Goal: Information Seeking & Learning: Learn about a topic

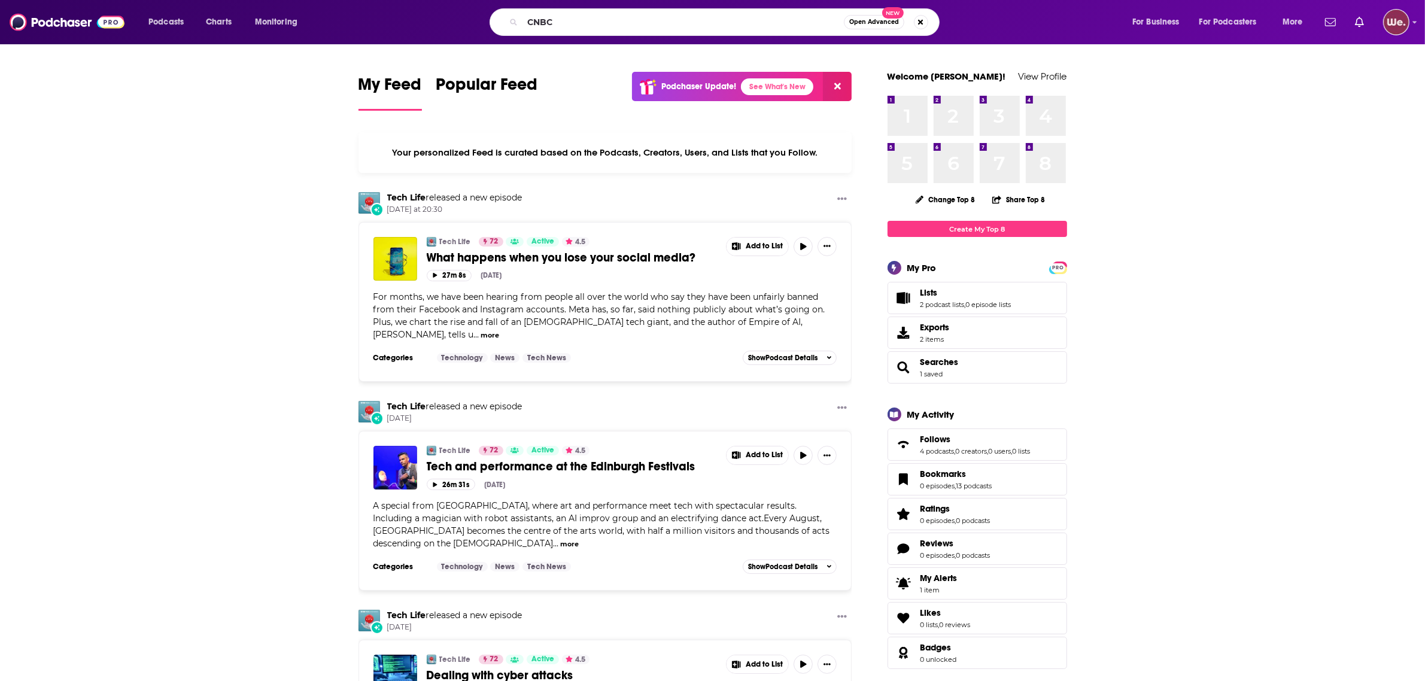
type input "CNBC"
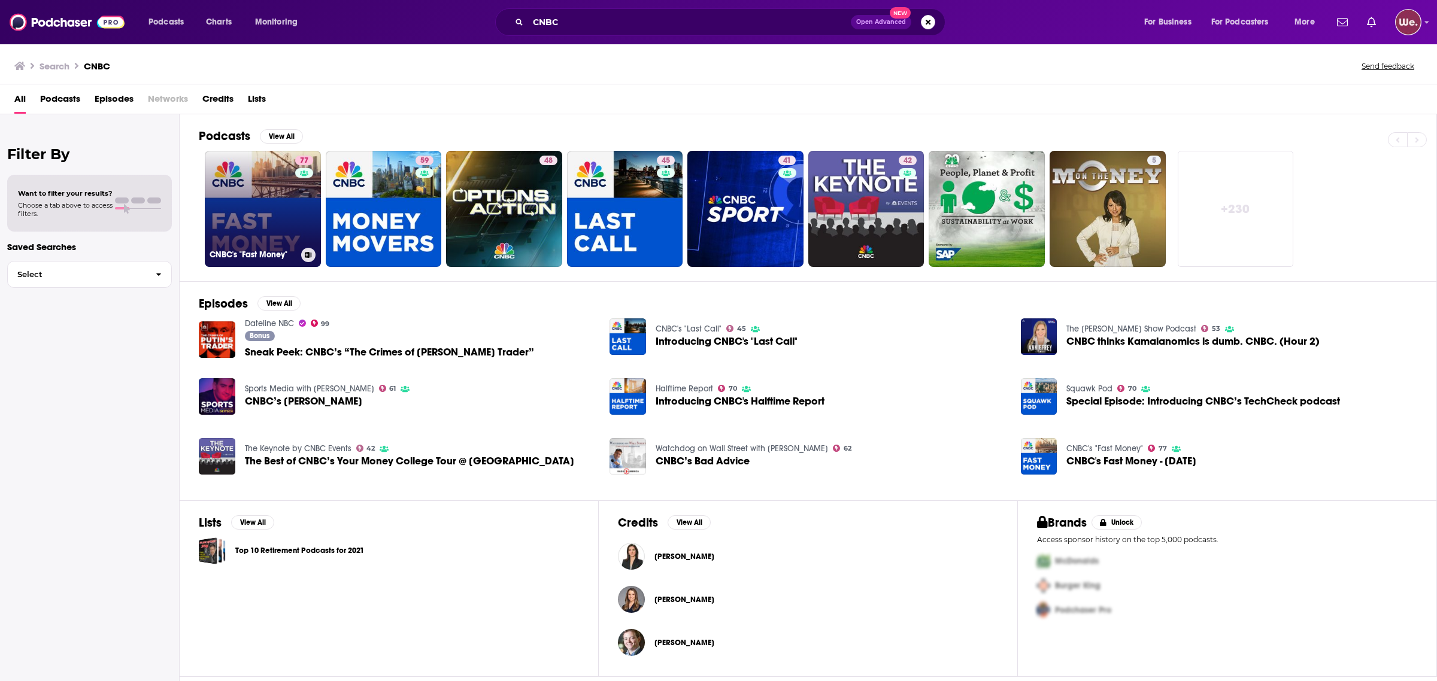
click at [247, 211] on link "77 CNBC's "Fast Money"" at bounding box center [263, 209] width 116 height 116
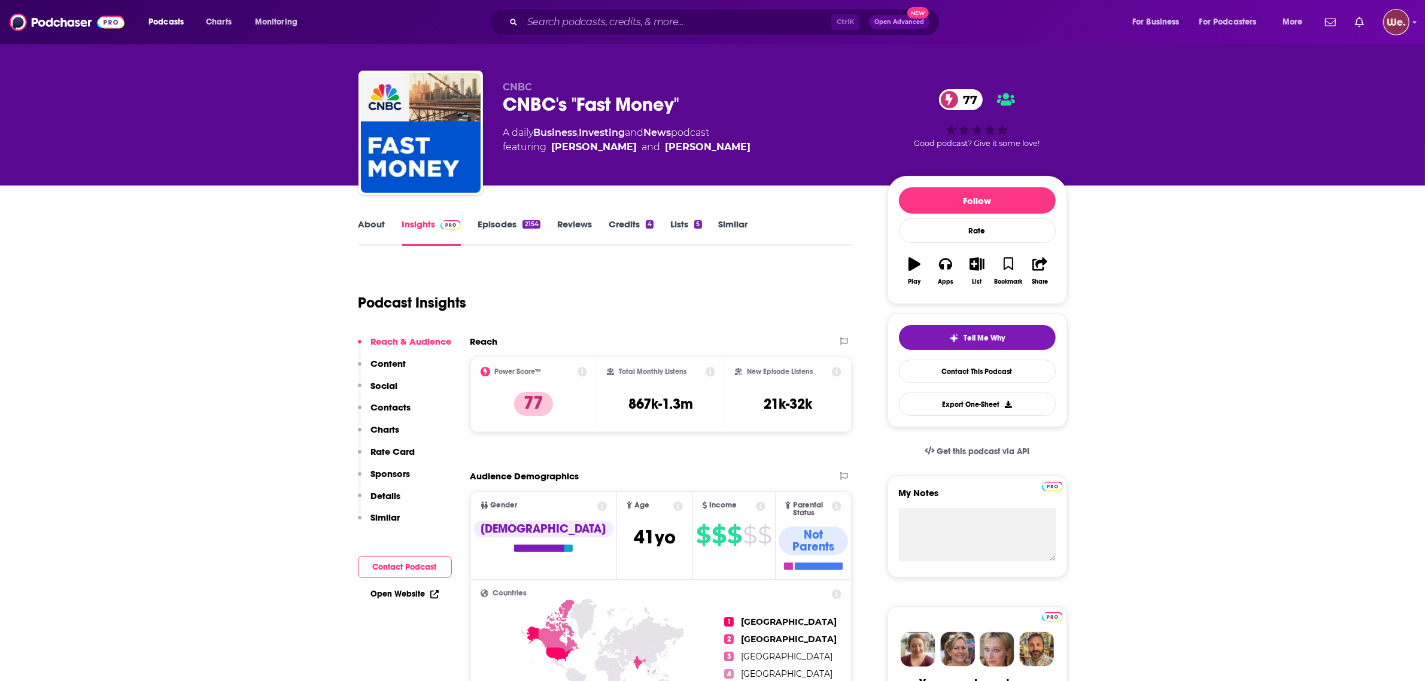
scroll to position [150, 0]
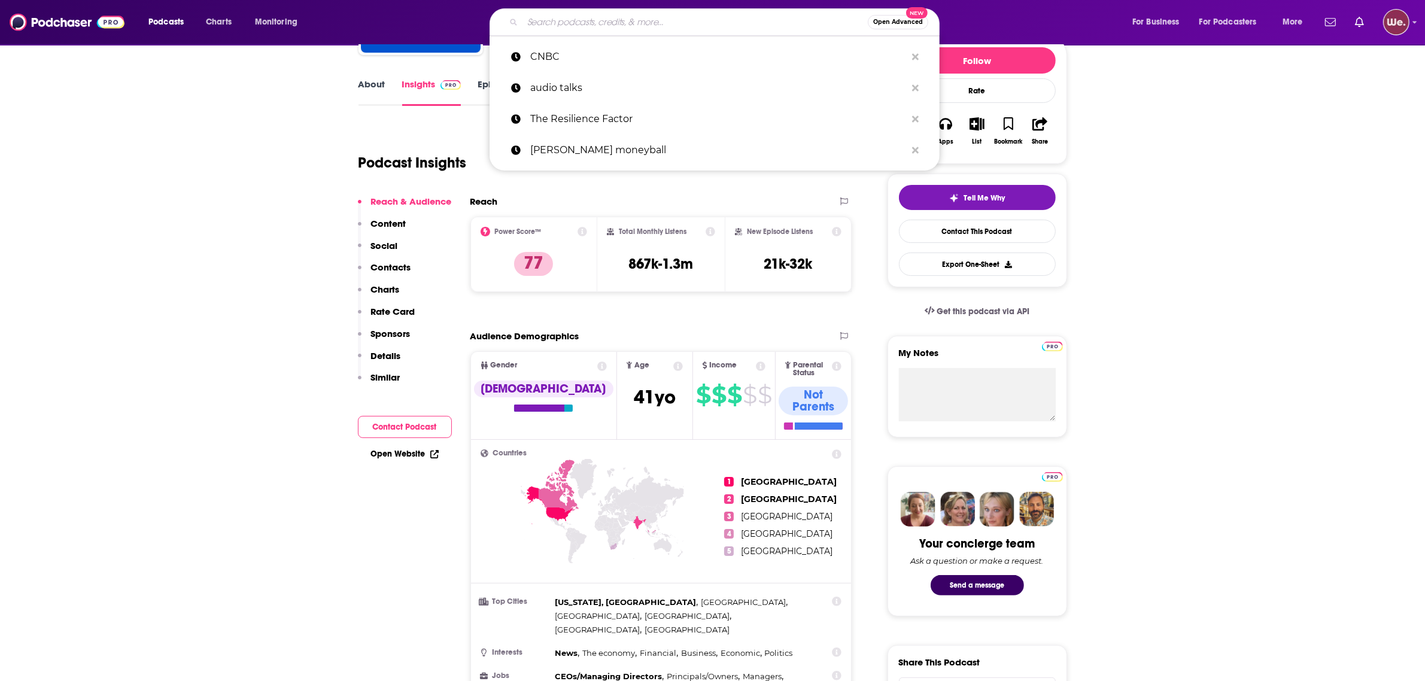
click at [678, 13] on input "Search podcasts, credits, & more..." at bounding box center [695, 22] width 345 height 19
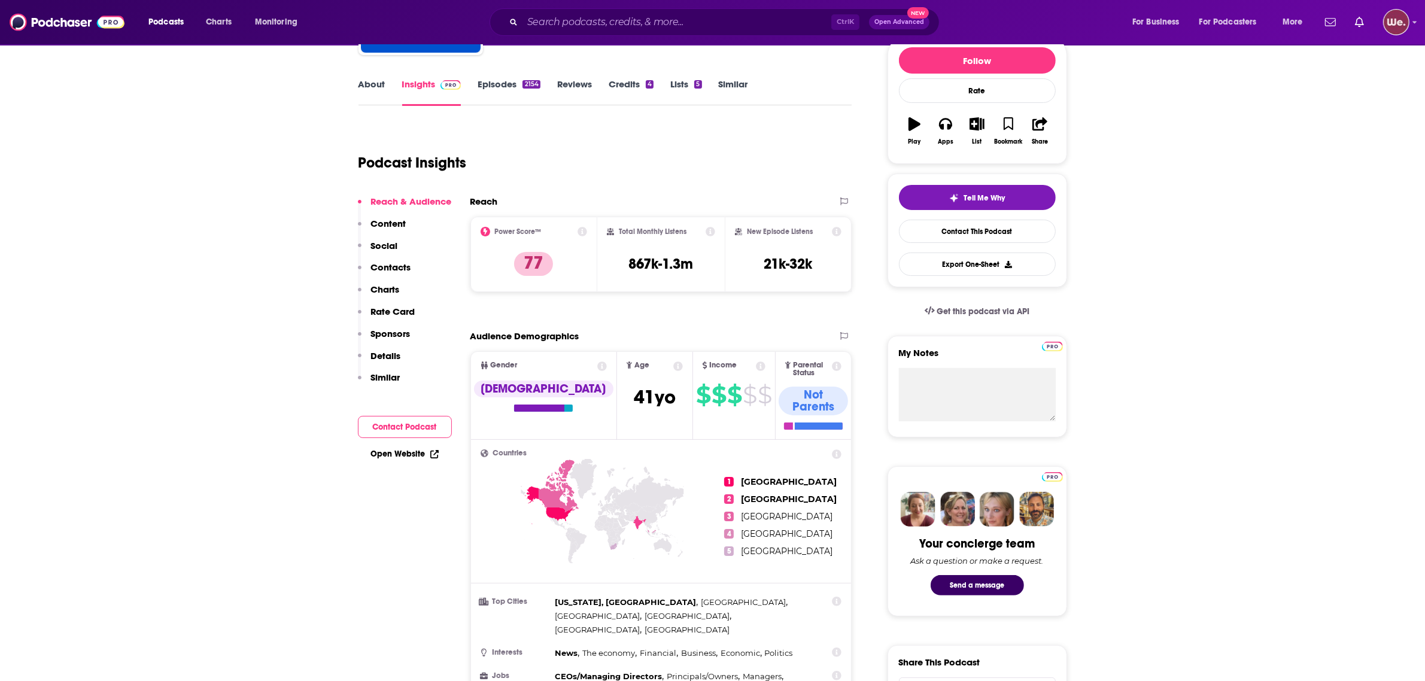
drag, startPoint x: 1215, startPoint y: 196, endPoint x: 1045, endPoint y: 9, distance: 253.0
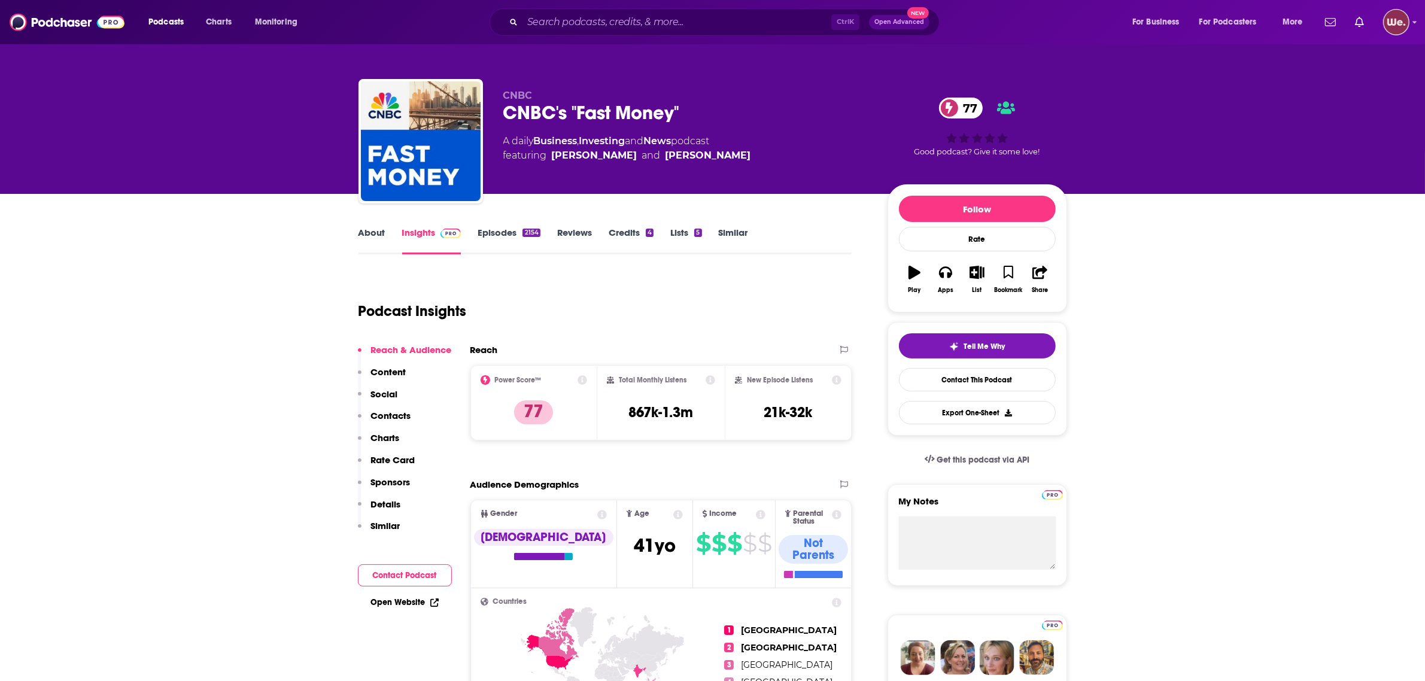
scroll to position [0, 0]
